Goal: Transaction & Acquisition: Subscribe to service/newsletter

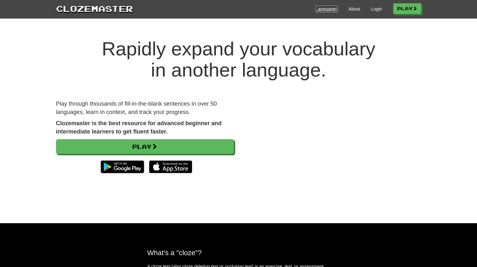
click at [326, 11] on link "Languages" at bounding box center [326, 9] width 22 height 6
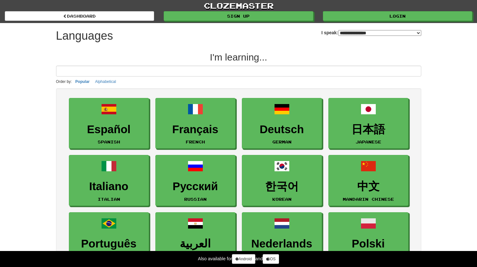
select select "*******"
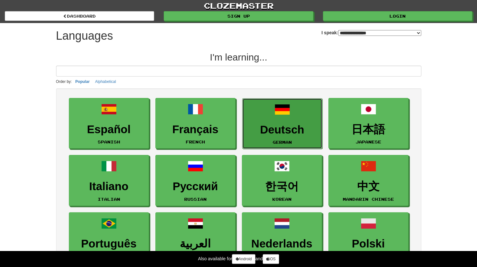
click at [284, 124] on h3 "Deutsch" at bounding box center [281, 130] width 73 height 12
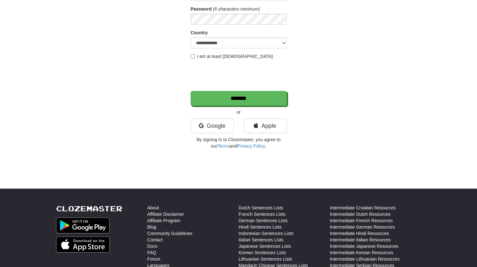
scroll to position [96, 0]
